Goal: Task Accomplishment & Management: Complete application form

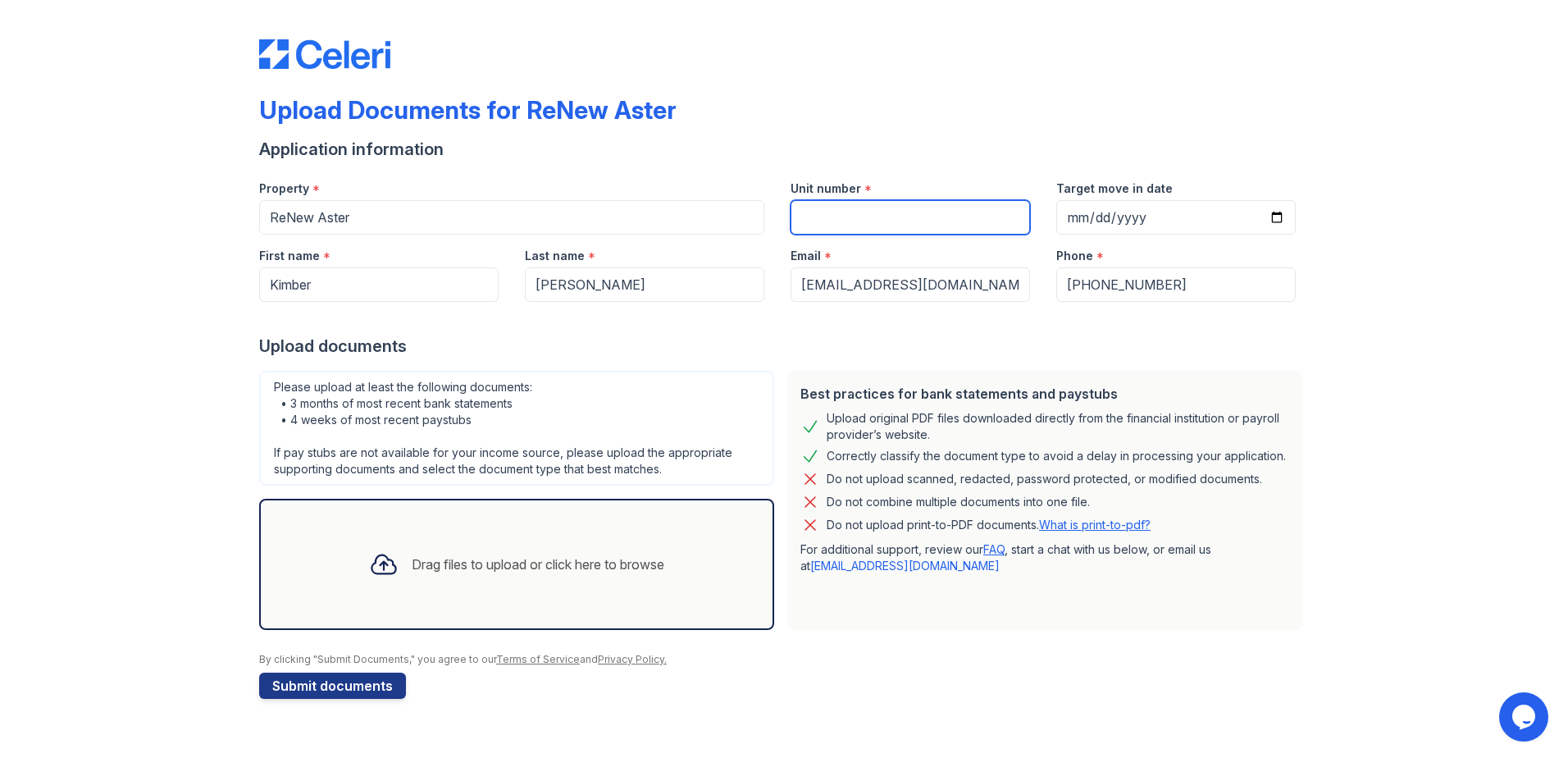
click at [811, 217] on input "Unit number" at bounding box center [911, 218] width 240 height 35
type input "12"
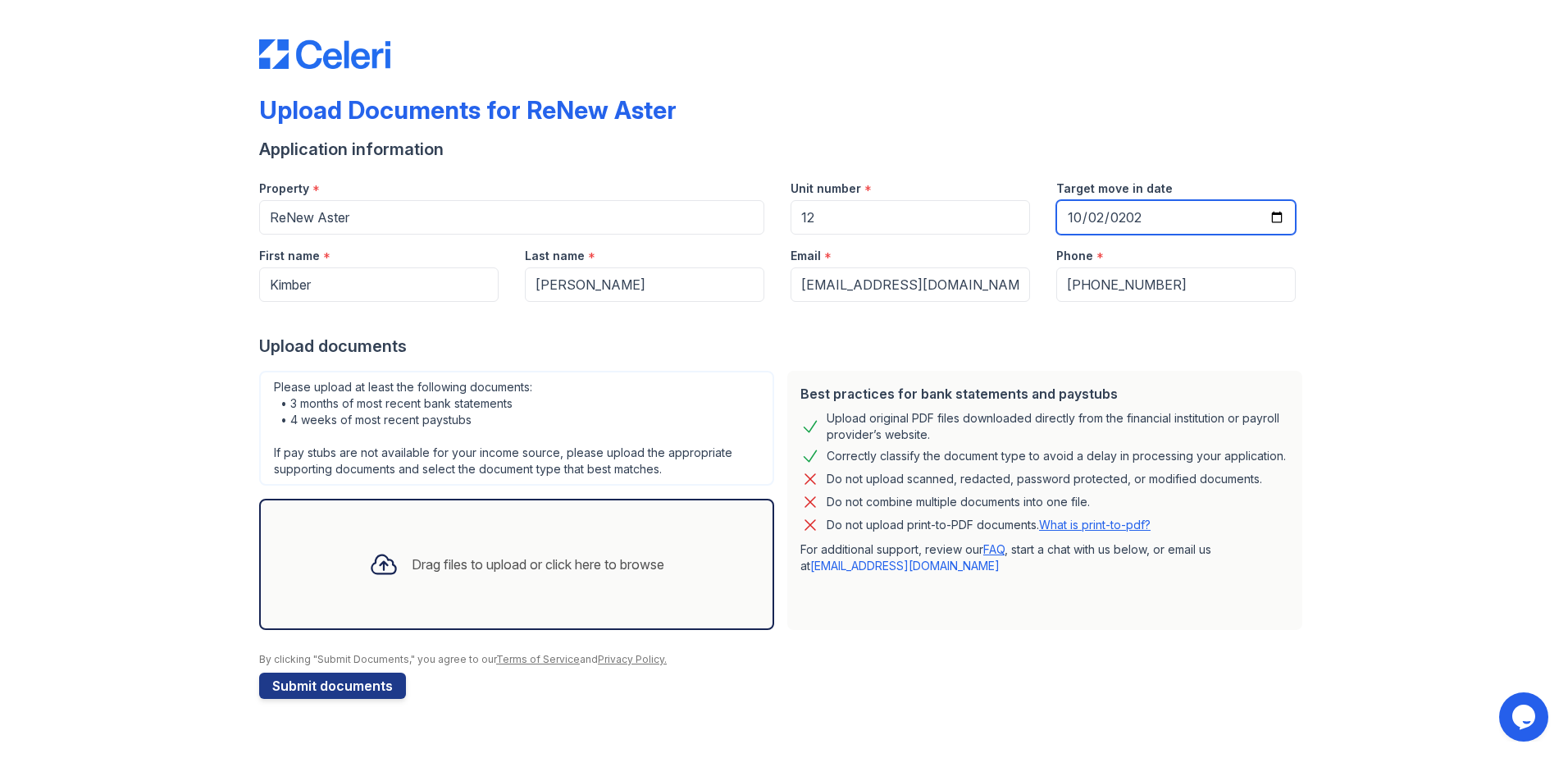
type input "2025-10-02"
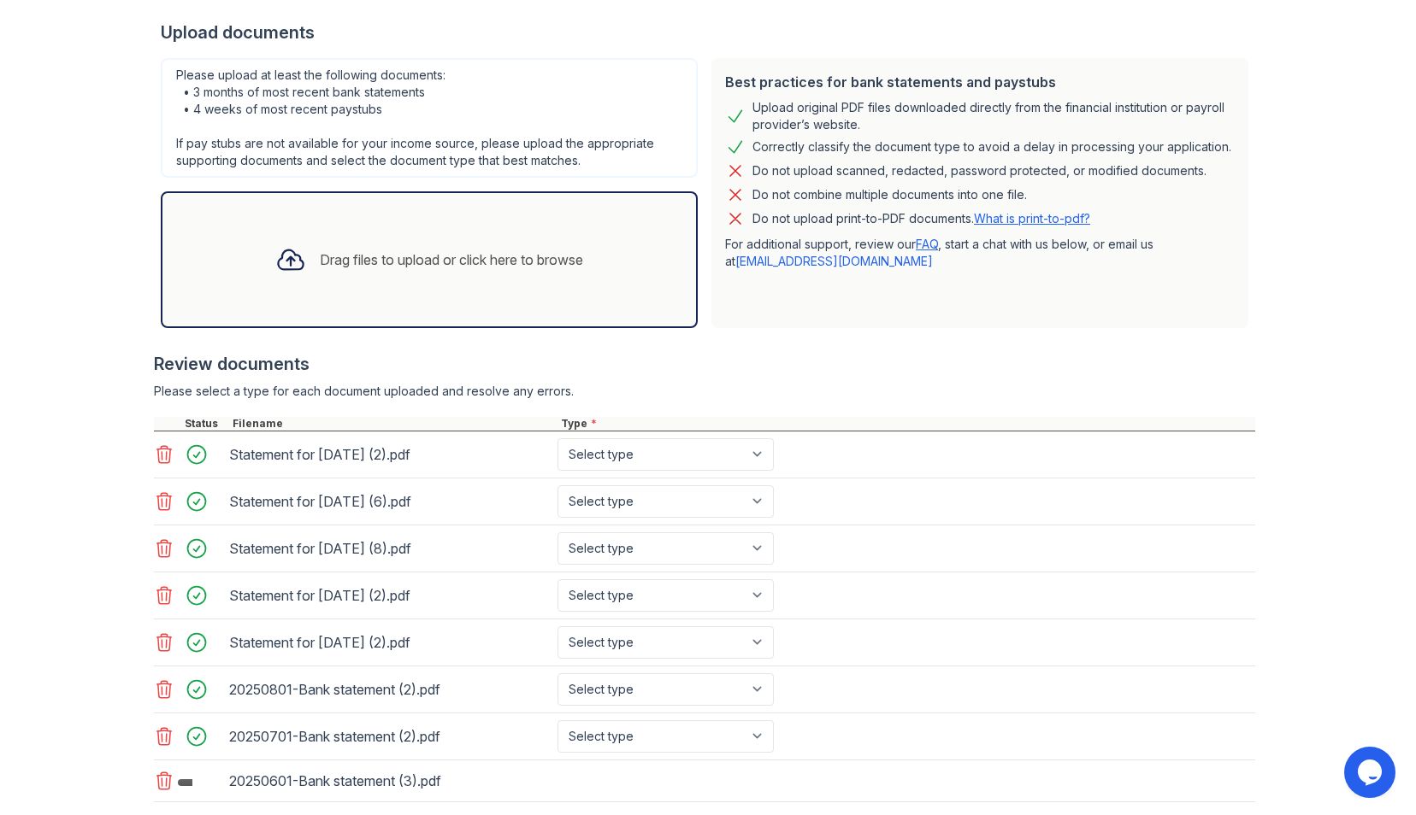
scroll to position [424, 0]
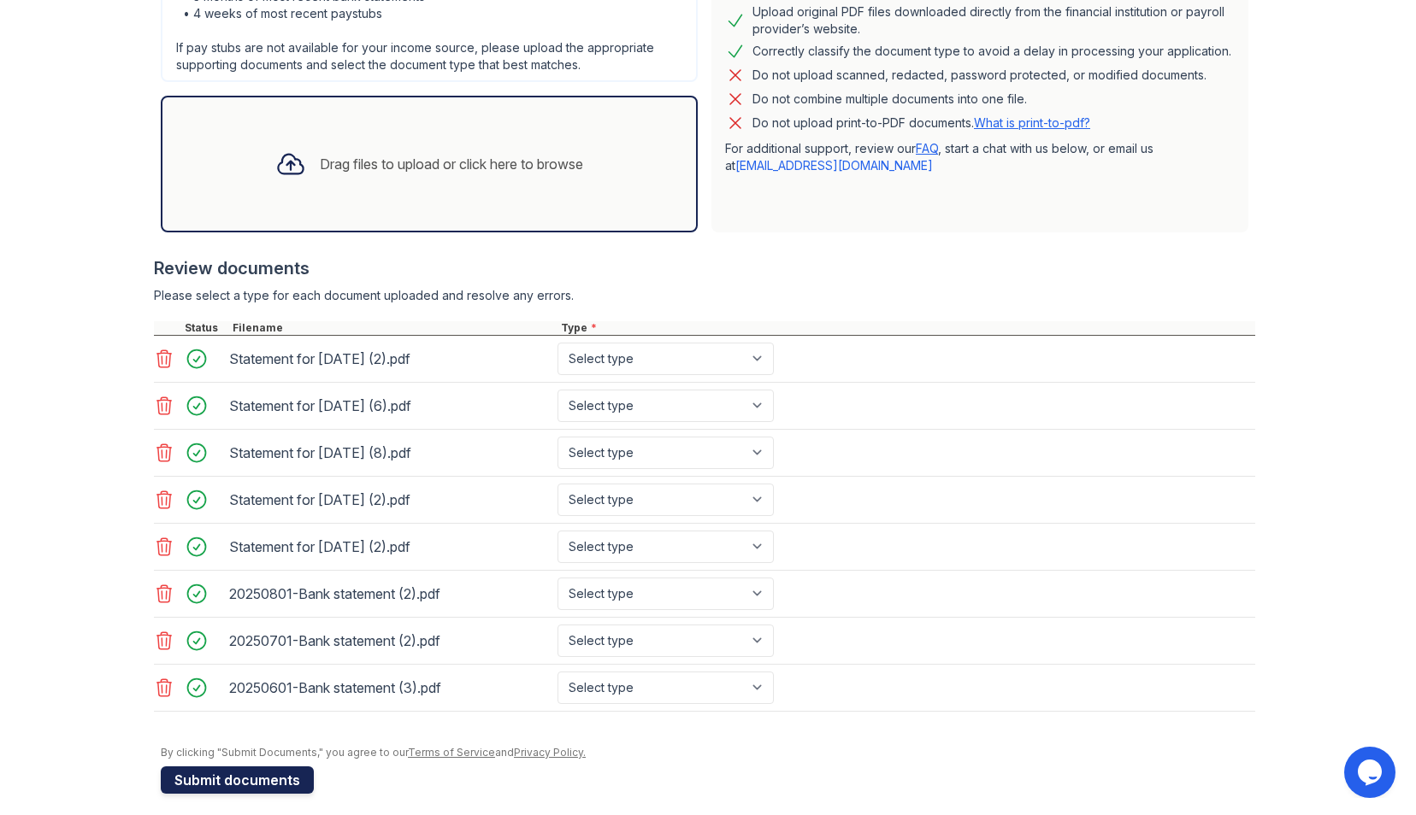
click at [244, 775] on button "Submit documents" at bounding box center [237, 780] width 153 height 27
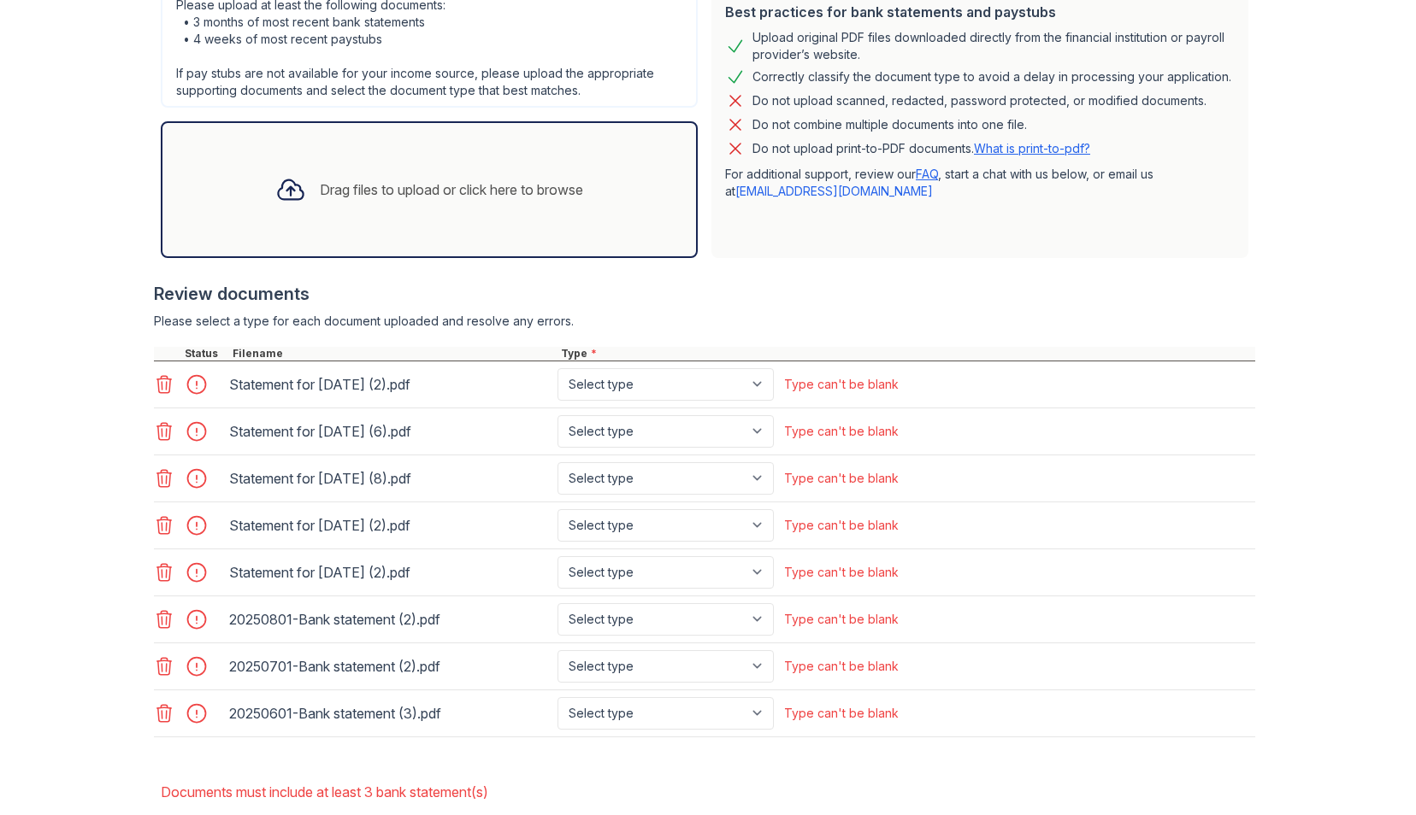
scroll to position [513, 0]
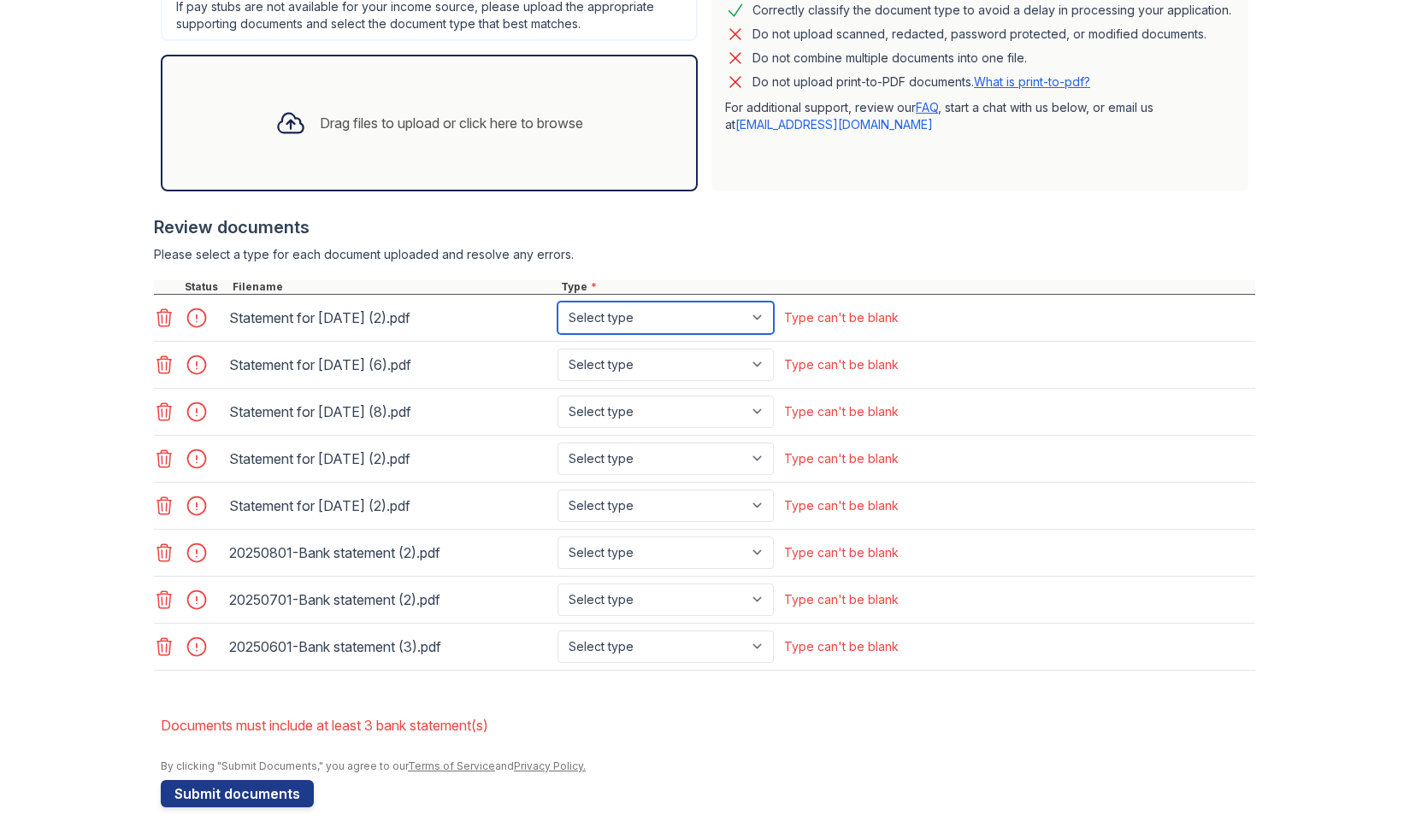
click at [757, 315] on select "Select type Paystub Bank Statement Offer Letter Tax Documents Benefit Award Let…" at bounding box center [665, 318] width 216 height 32
select select "paystub"
click at [557, 302] on select "Select type Paystub Bank Statement Offer Letter Tax Documents Benefit Award Let…" at bounding box center [665, 318] width 216 height 32
click at [757, 364] on select "Select type Paystub Bank Statement Offer Letter Tax Documents Benefit Award Let…" at bounding box center [665, 365] width 216 height 32
select select "paystub"
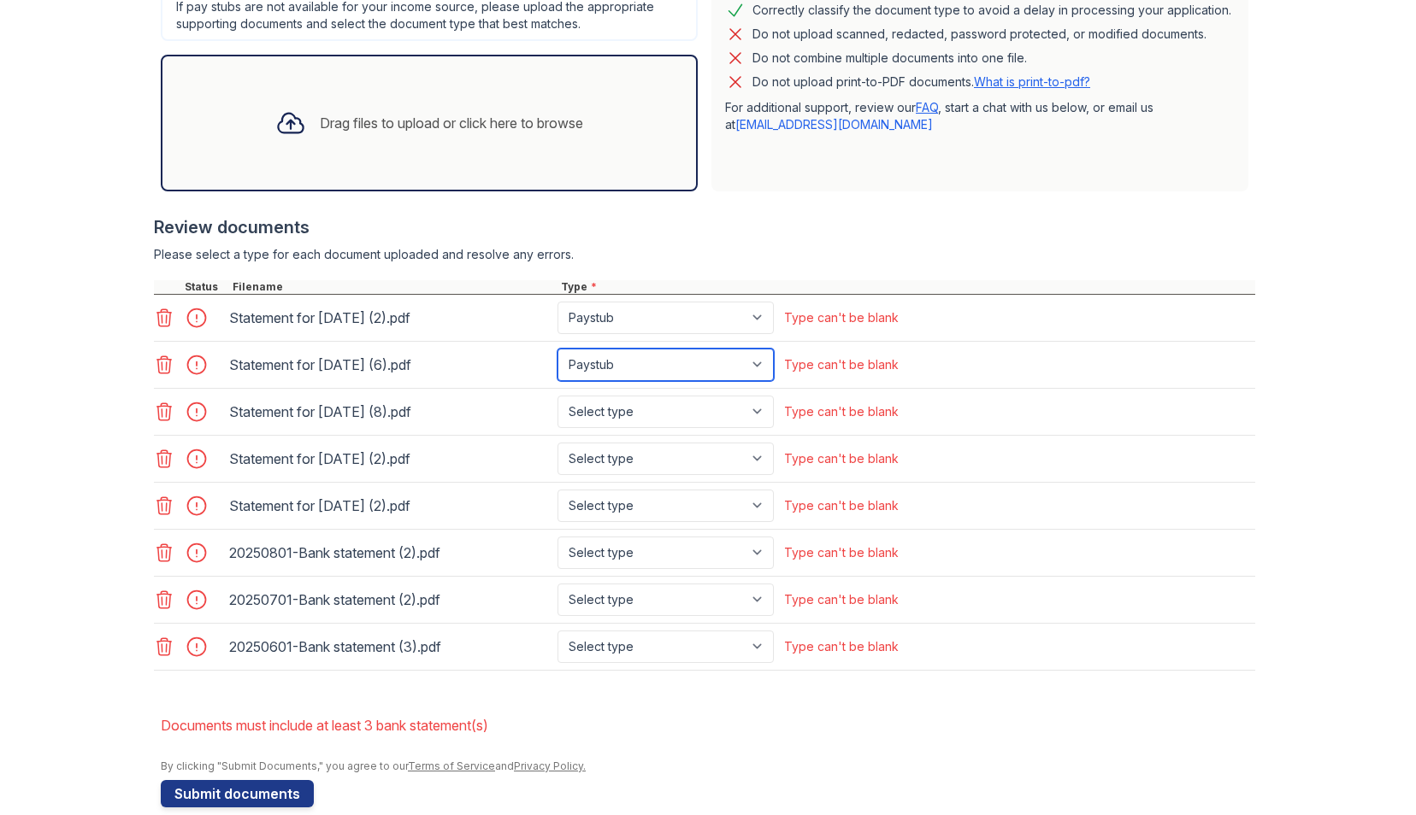
click at [557, 349] on select "Select type Paystub Bank Statement Offer Letter Tax Documents Benefit Award Let…" at bounding box center [665, 365] width 216 height 32
click at [758, 403] on select "Select type Paystub Bank Statement Offer Letter Tax Documents Benefit Award Let…" at bounding box center [665, 412] width 216 height 32
select select "paystub"
click at [557, 396] on select "Select type Paystub Bank Statement Offer Letter Tax Documents Benefit Award Let…" at bounding box center [665, 412] width 216 height 32
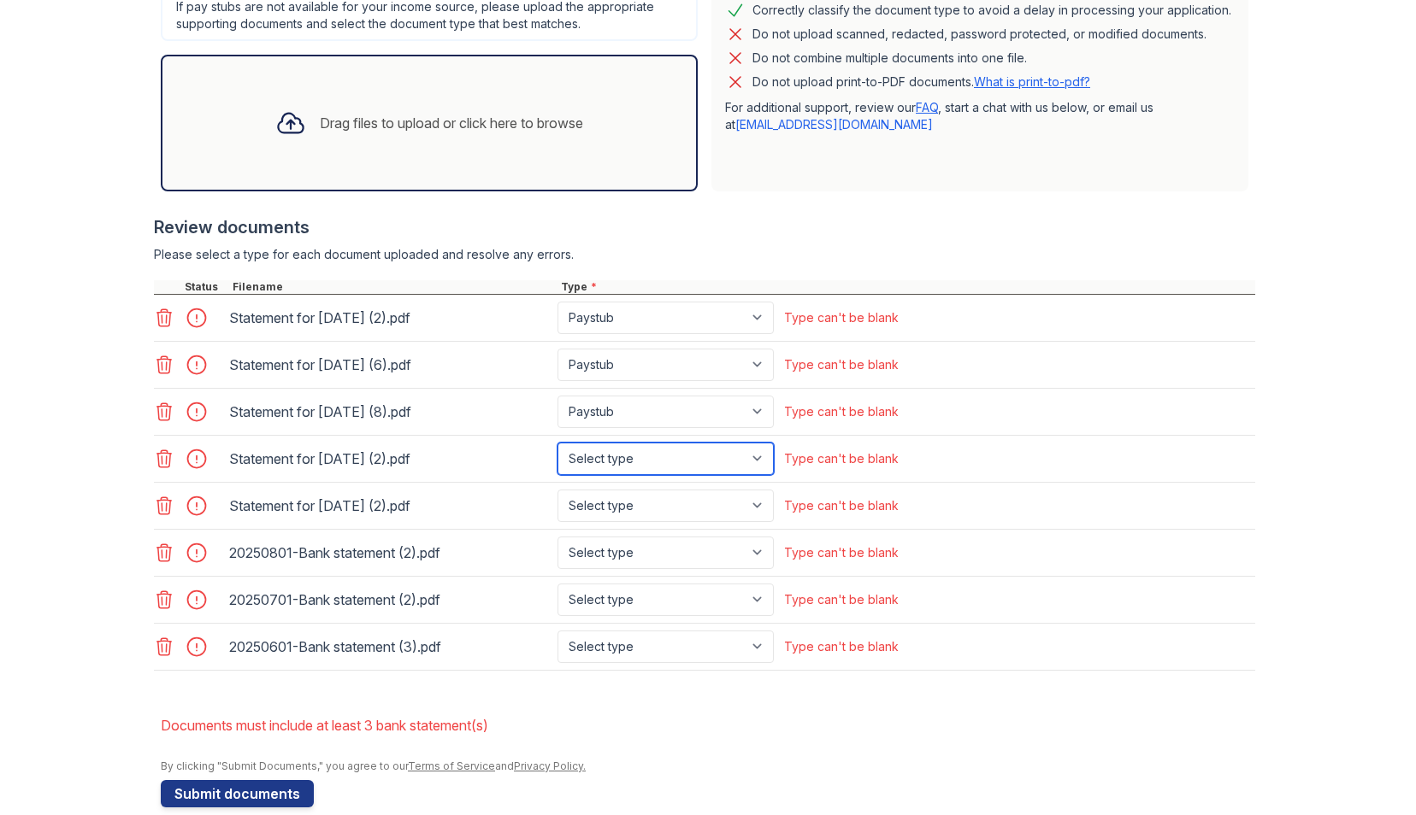
click at [758, 457] on select "Select type Paystub Bank Statement Offer Letter Tax Documents Benefit Award Let…" at bounding box center [665, 459] width 216 height 32
select select "paystub"
click at [557, 443] on select "Select type Paystub Bank Statement Offer Letter Tax Documents Benefit Award Let…" at bounding box center [665, 459] width 216 height 32
click at [755, 509] on select "Select type Paystub Bank Statement Offer Letter Tax Documents Benefit Award Let…" at bounding box center [665, 506] width 216 height 32
select select "paystub"
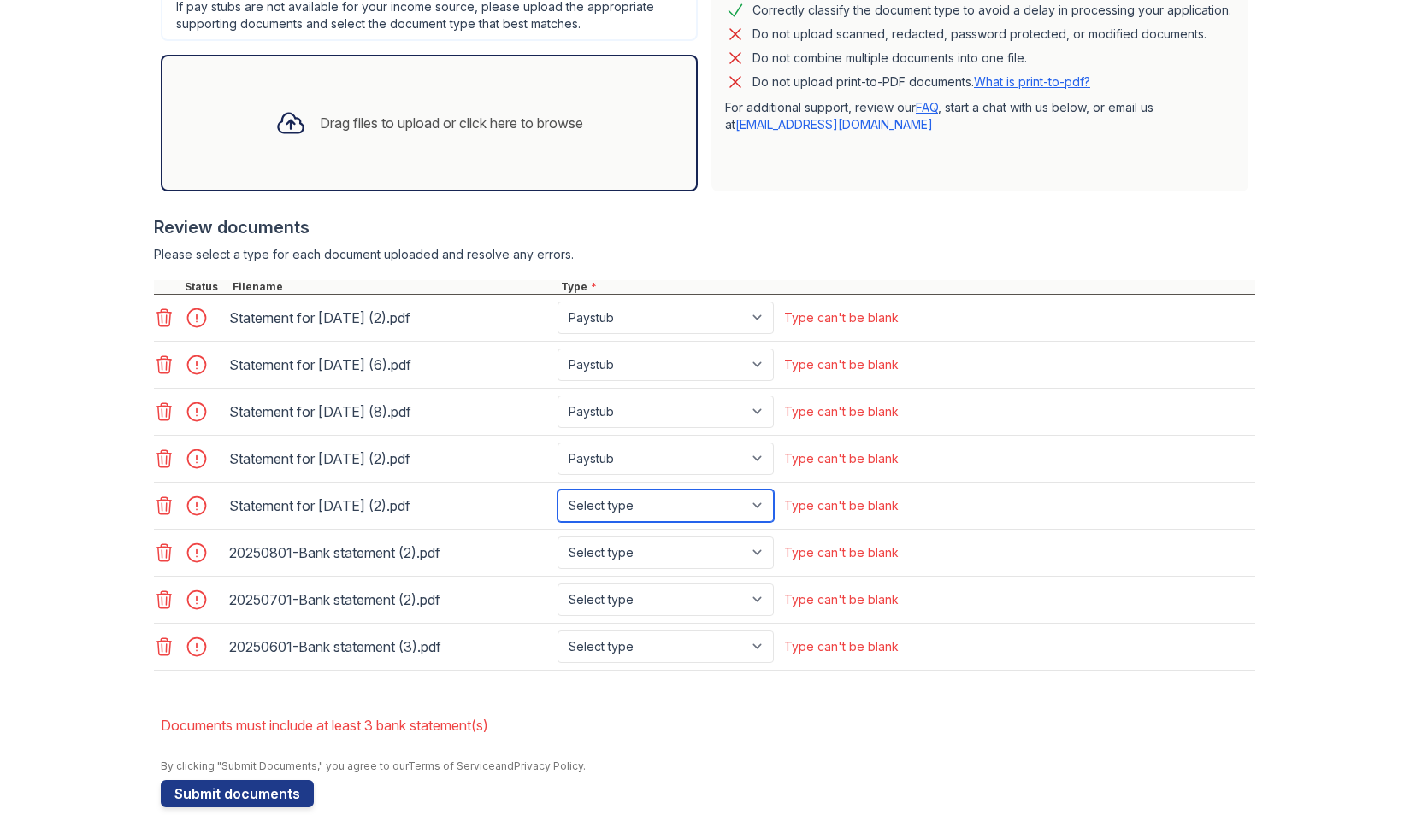
click at [557, 490] on select "Select type Paystub Bank Statement Offer Letter Tax Documents Benefit Award Let…" at bounding box center [665, 506] width 216 height 32
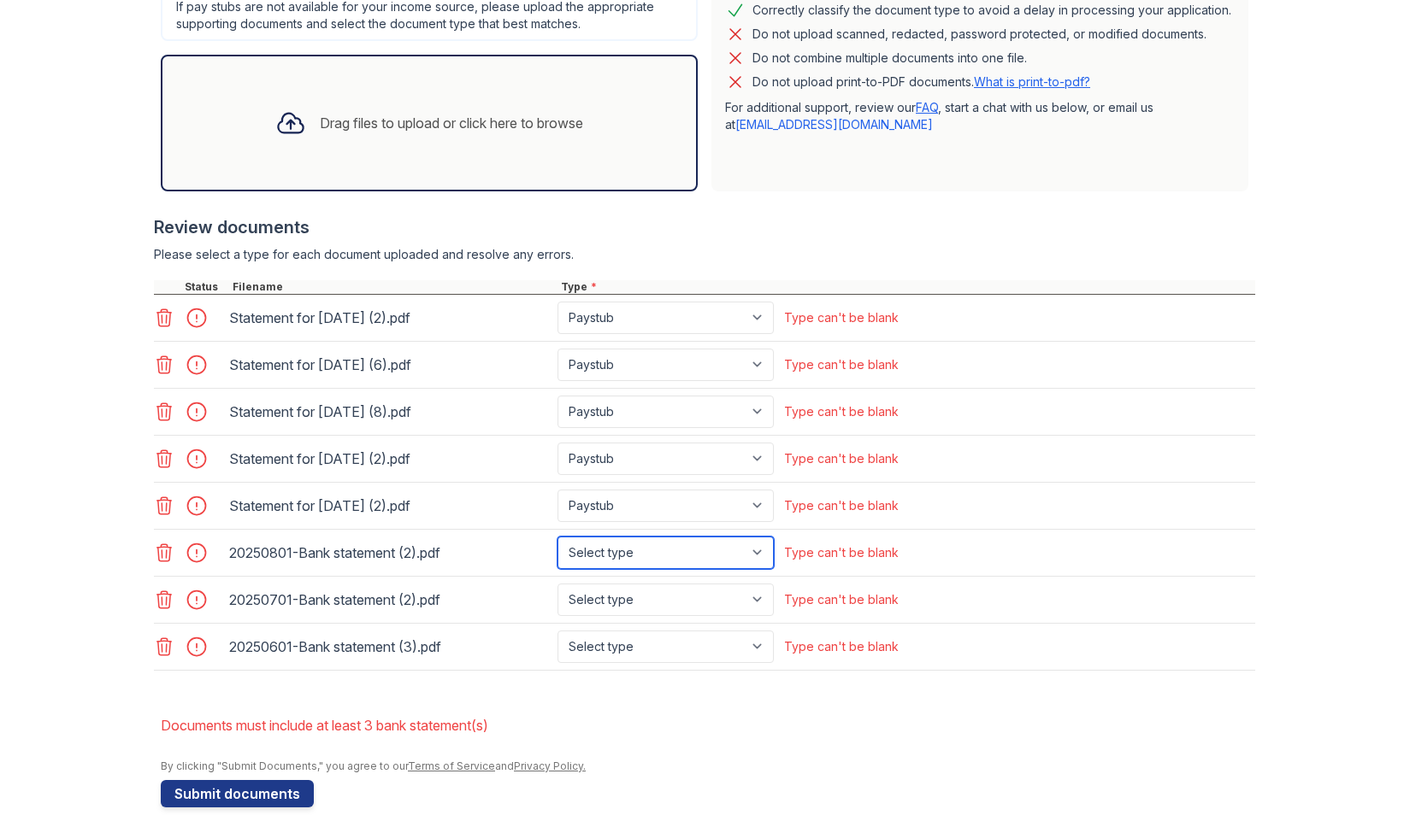
click at [752, 547] on select "Select type Paystub Bank Statement Offer Letter Tax Documents Benefit Award Let…" at bounding box center [665, 553] width 216 height 32
select select "bank_statement"
click at [557, 537] on select "Select type Paystub Bank Statement Offer Letter Tax Documents Benefit Award Let…" at bounding box center [665, 553] width 216 height 32
click at [764, 594] on select "Select type Paystub Bank Statement Offer Letter Tax Documents Benefit Award Let…" at bounding box center [665, 600] width 216 height 32
select select "bank_statement"
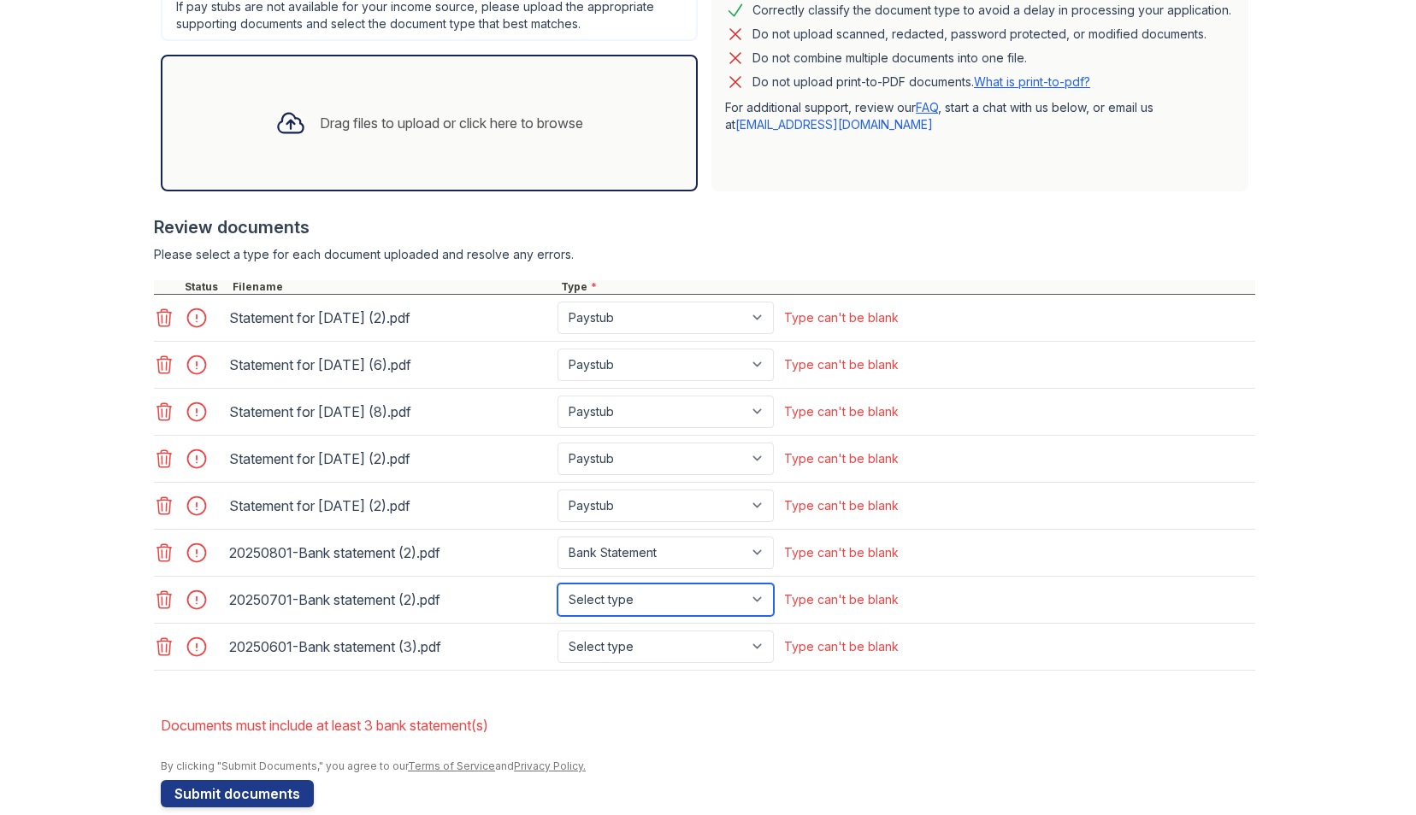
click at [557, 584] on select "Select type Paystub Bank Statement Offer Letter Tax Documents Benefit Award Let…" at bounding box center [665, 600] width 216 height 32
click at [757, 640] on select "Select type Paystub Bank Statement Offer Letter Tax Documents Benefit Award Let…" at bounding box center [665, 647] width 216 height 32
select select "bank_statement"
click at [557, 631] on select "Select type Paystub Bank Statement Offer Letter Tax Documents Benefit Award Let…" at bounding box center [665, 647] width 216 height 32
click at [251, 789] on button "Submit documents" at bounding box center [237, 793] width 153 height 27
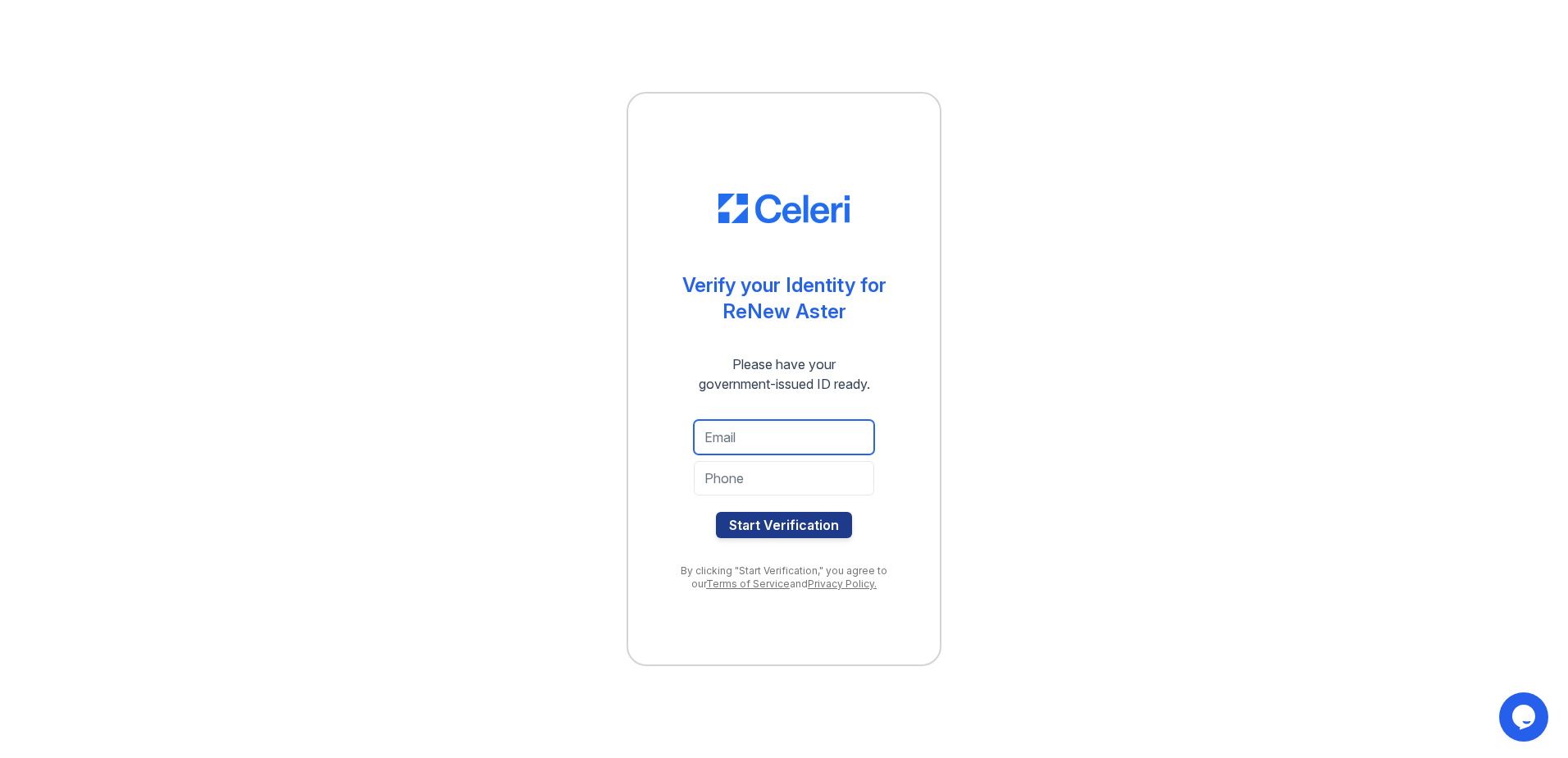
click at [745, 437] on input "email" at bounding box center [784, 438] width 180 height 35
type input "kmatthews@wearetaylor.com"
drag, startPoint x: 805, startPoint y: 477, endPoint x: 547, endPoint y: 442, distance: 260.4
click at [554, 448] on div "Verify your Identity for ReNew Aster Please have your government-issued ID read…" at bounding box center [784, 379] width 1516 height 758
type input "341-465-9787"
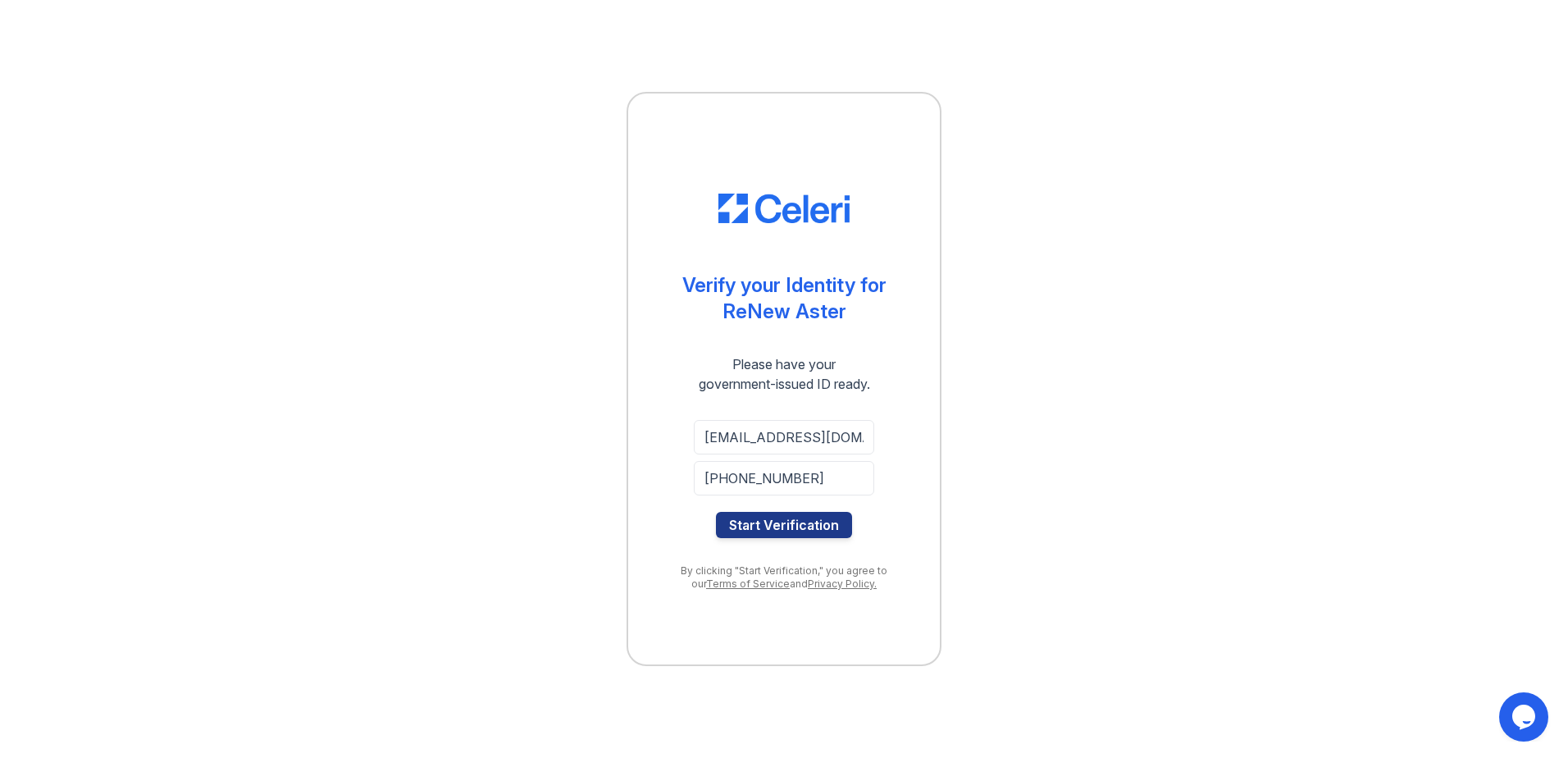
click at [619, 490] on div "Verify your Identity for ReNew Aster Please have your government-issued ID read…" at bounding box center [784, 379] width 1516 height 758
click at [817, 521] on button "Start Verification" at bounding box center [784, 524] width 136 height 26
